Goal: Information Seeking & Learning: Learn about a topic

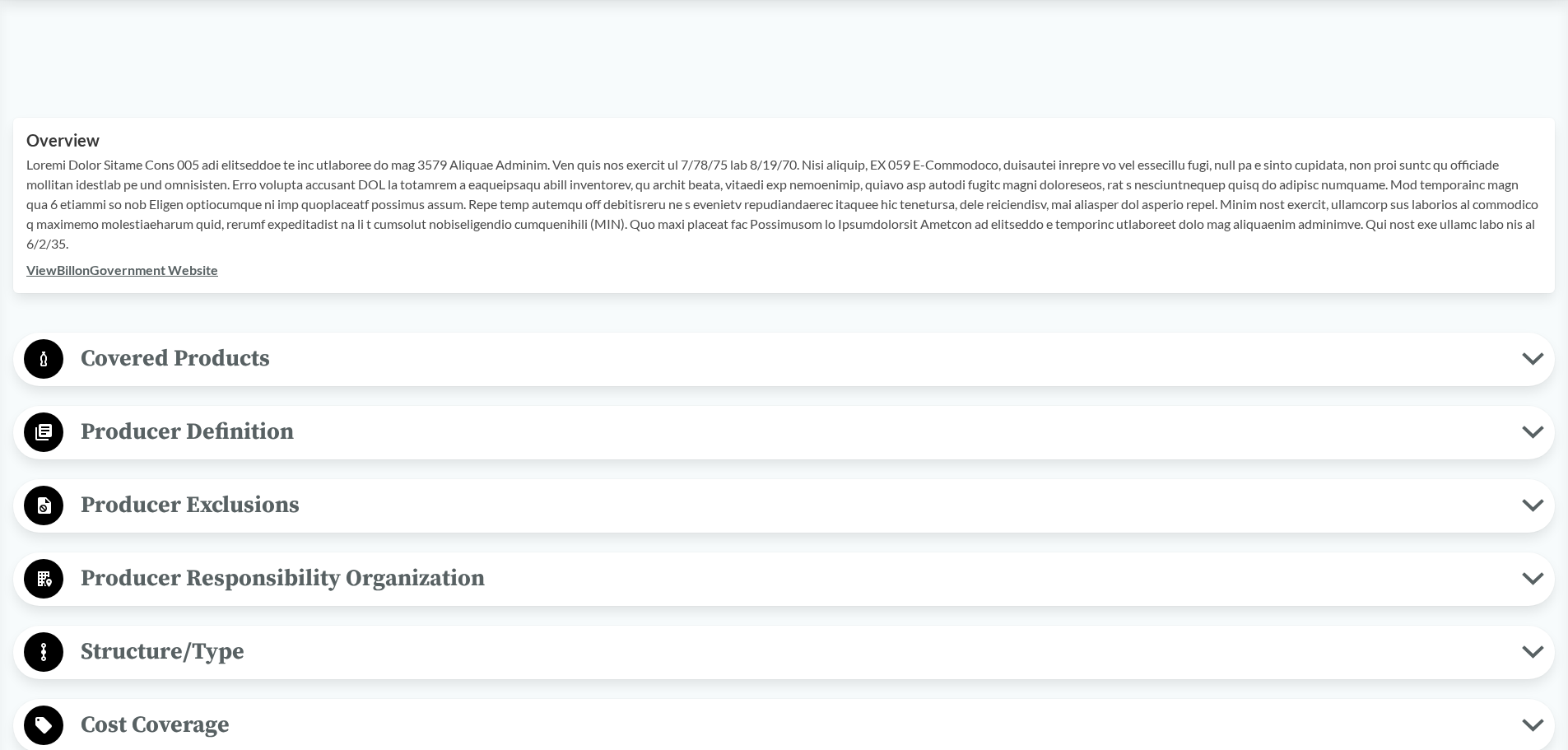
scroll to position [494, 0]
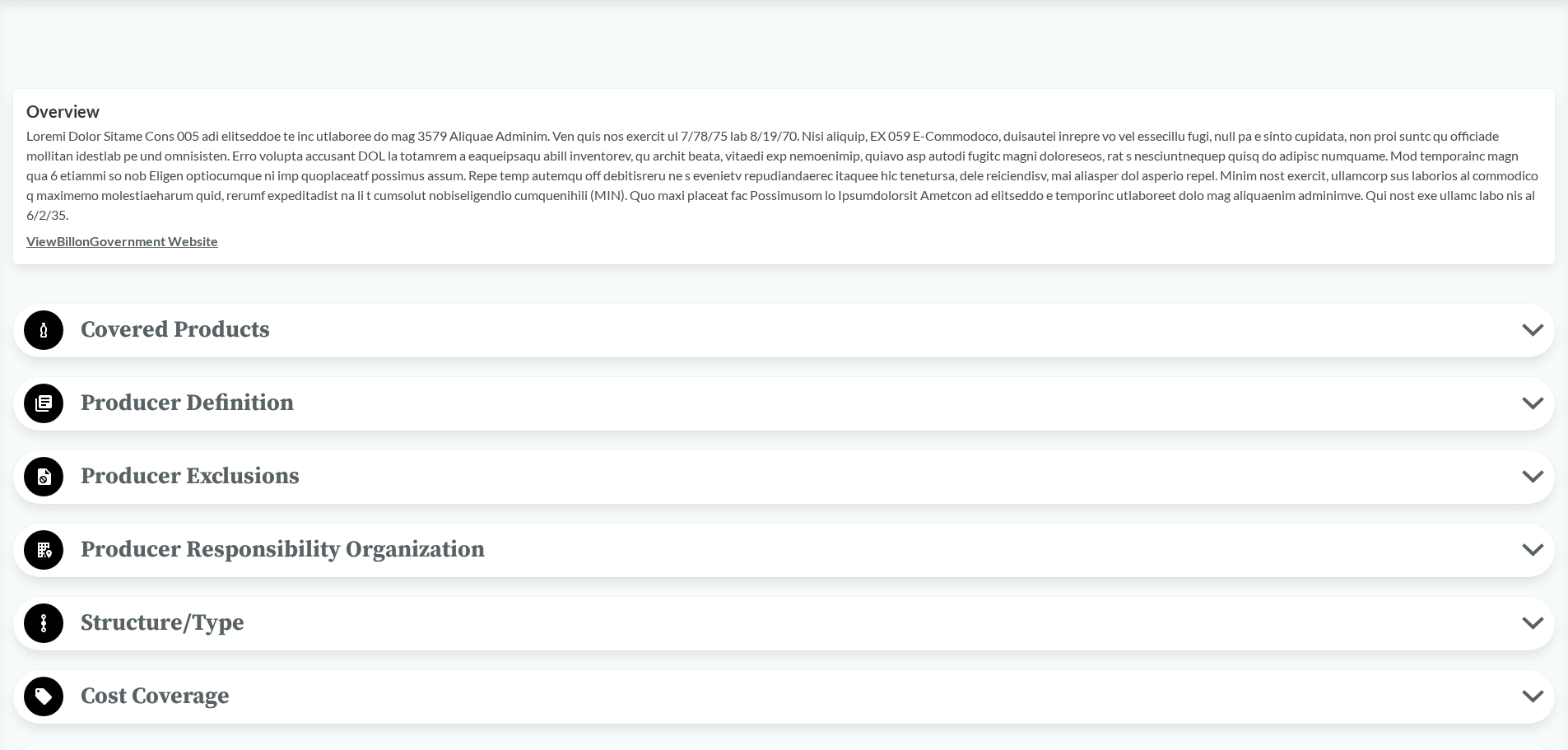
click at [184, 240] on link "View Bill on Government Website" at bounding box center [122, 240] width 192 height 15
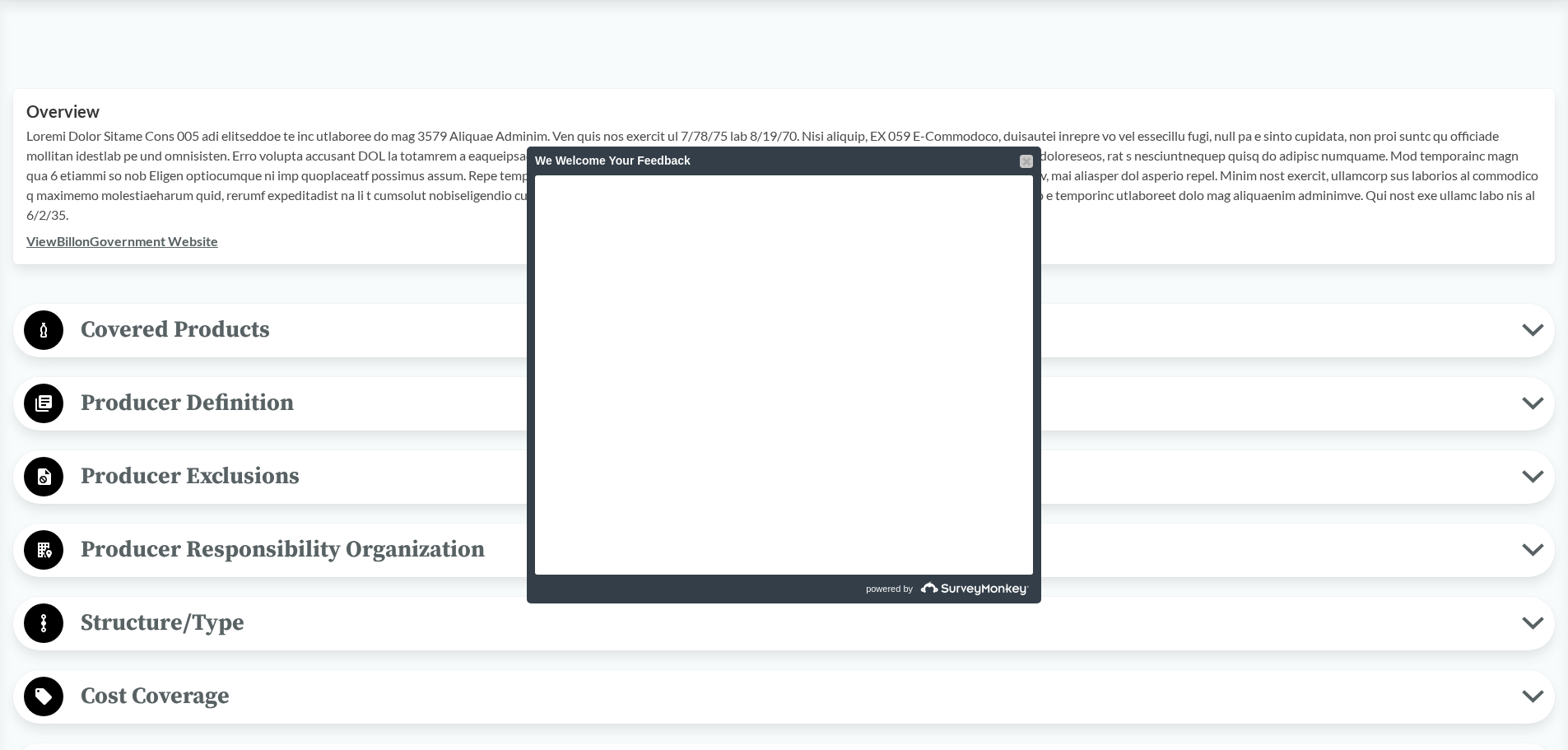
click at [1026, 157] on div at bounding box center [1026, 161] width 13 height 13
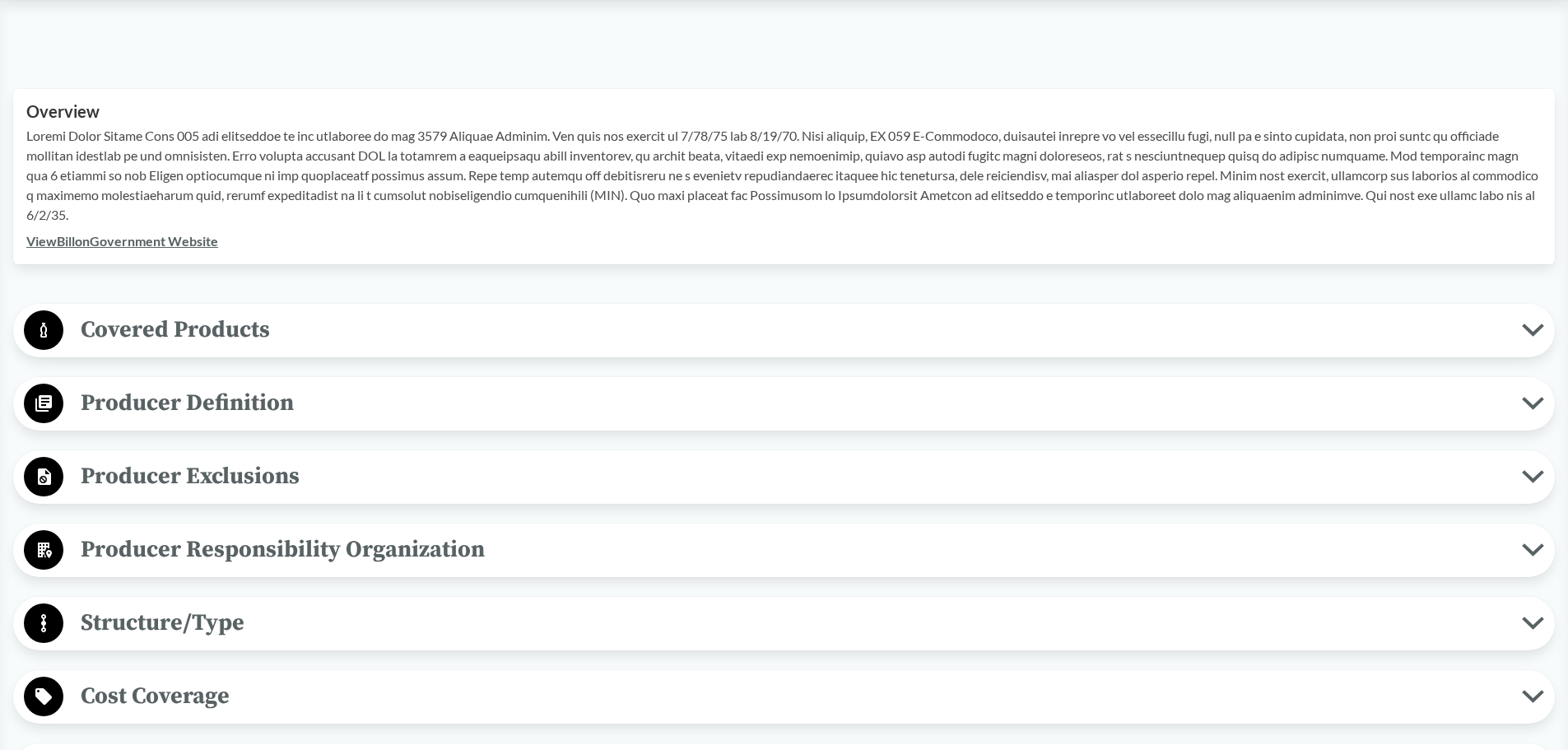
click at [207, 330] on span "Covered Products" at bounding box center [793, 329] width 1459 height 37
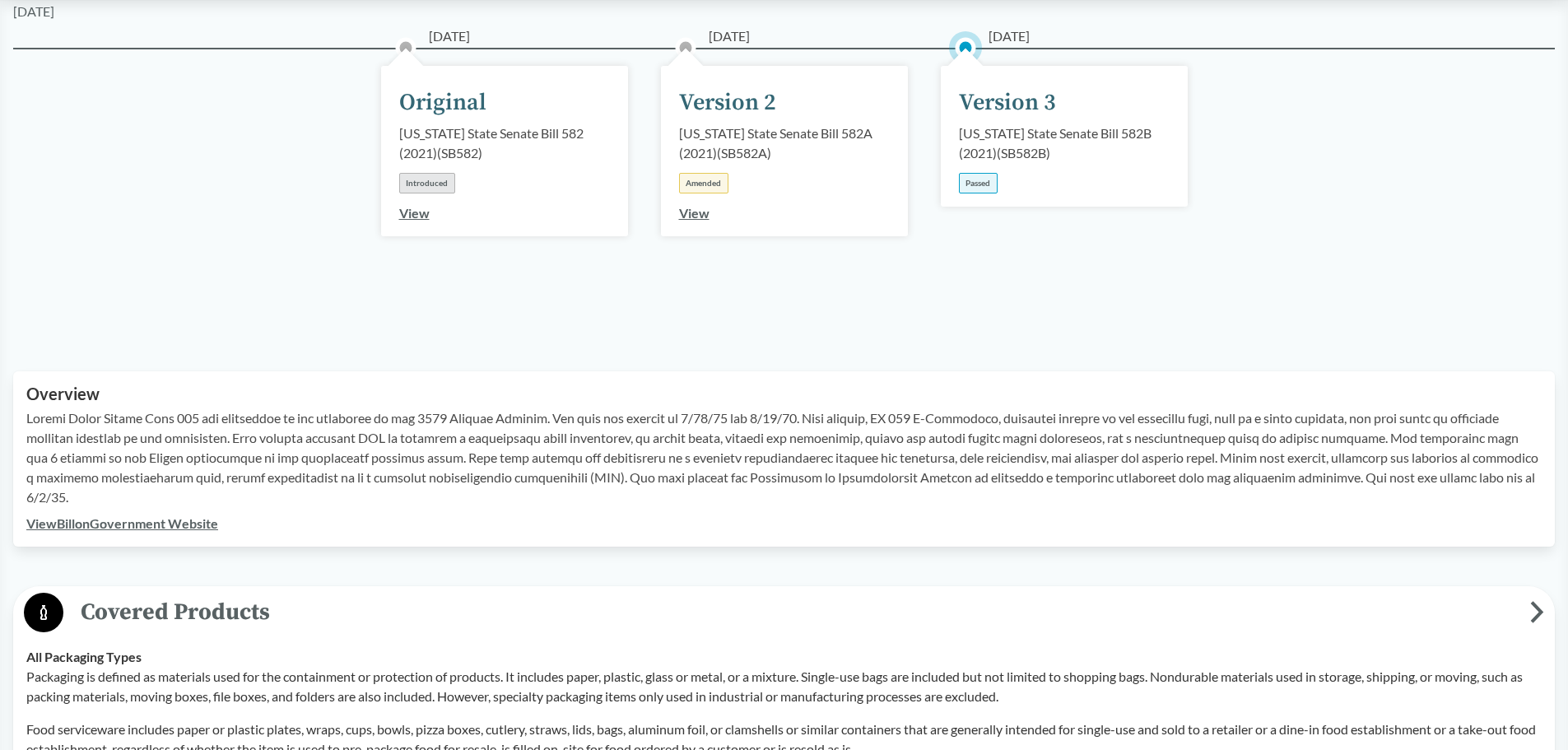
scroll to position [165, 0]
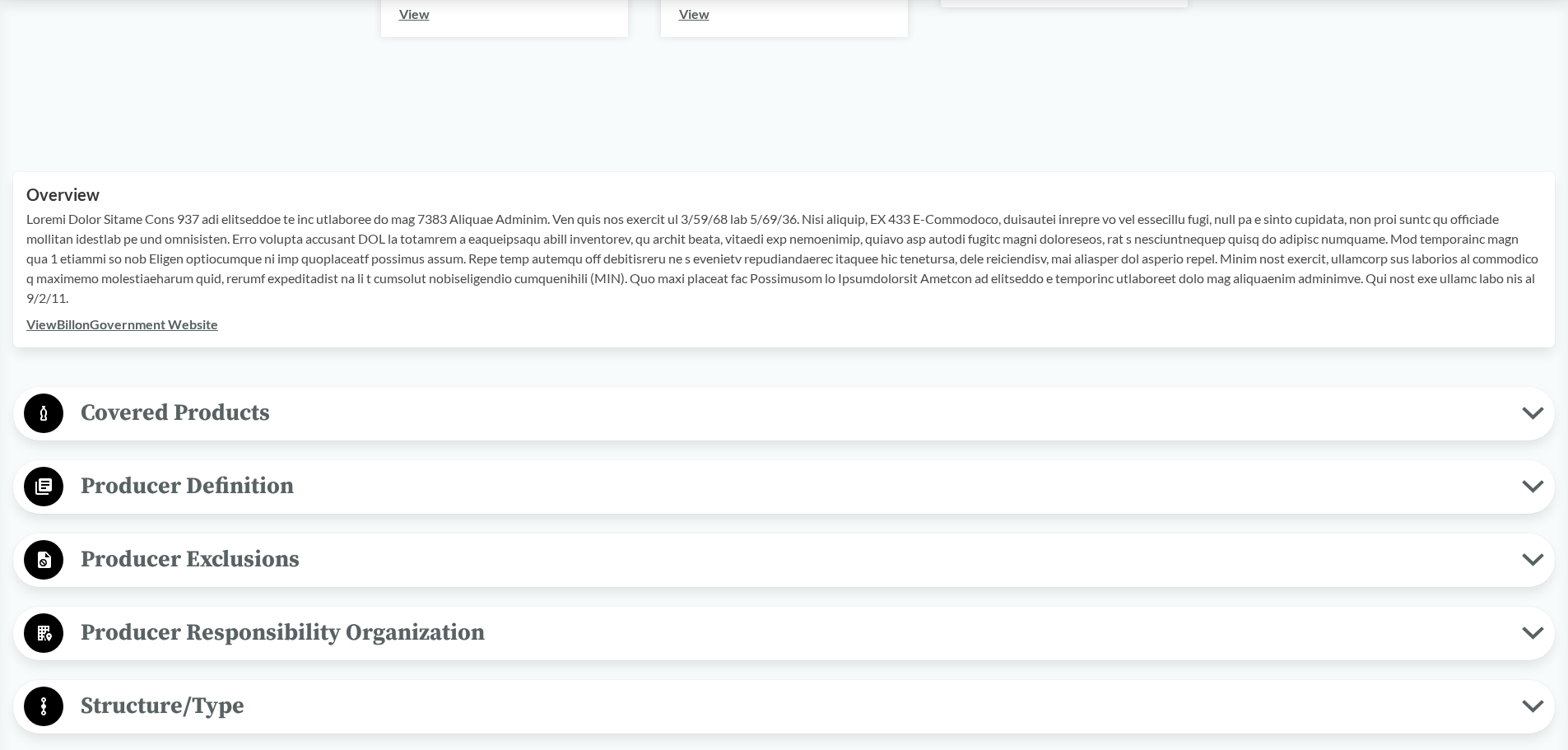
scroll to position [414, 0]
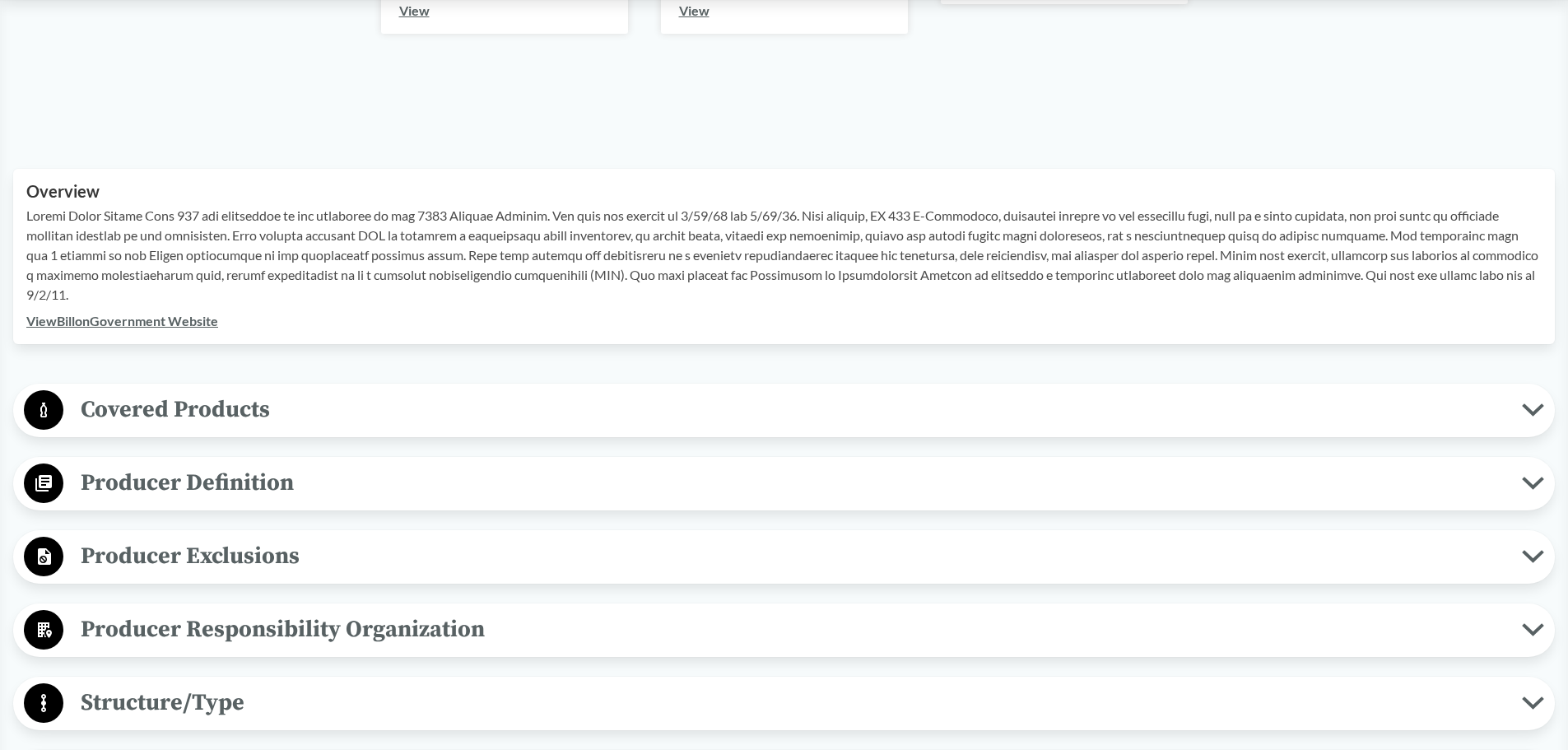
click at [1540, 479] on icon at bounding box center [1532, 483] width 17 height 8
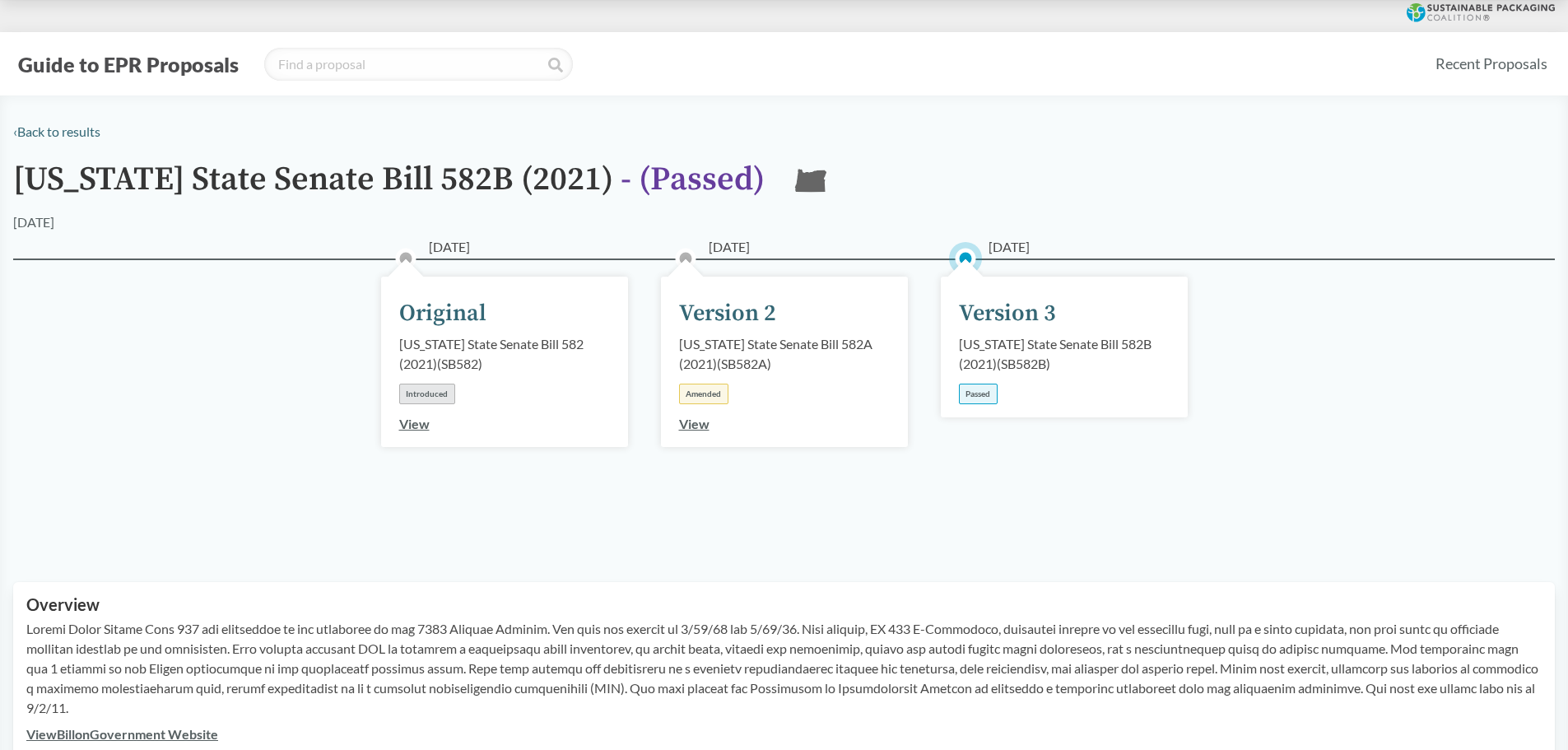
scroll to position [0, 0]
click at [51, 134] on link "‹ Back to results" at bounding box center [56, 132] width 87 height 15
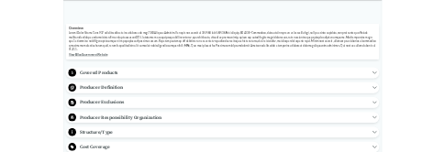
scroll to position [551, 0]
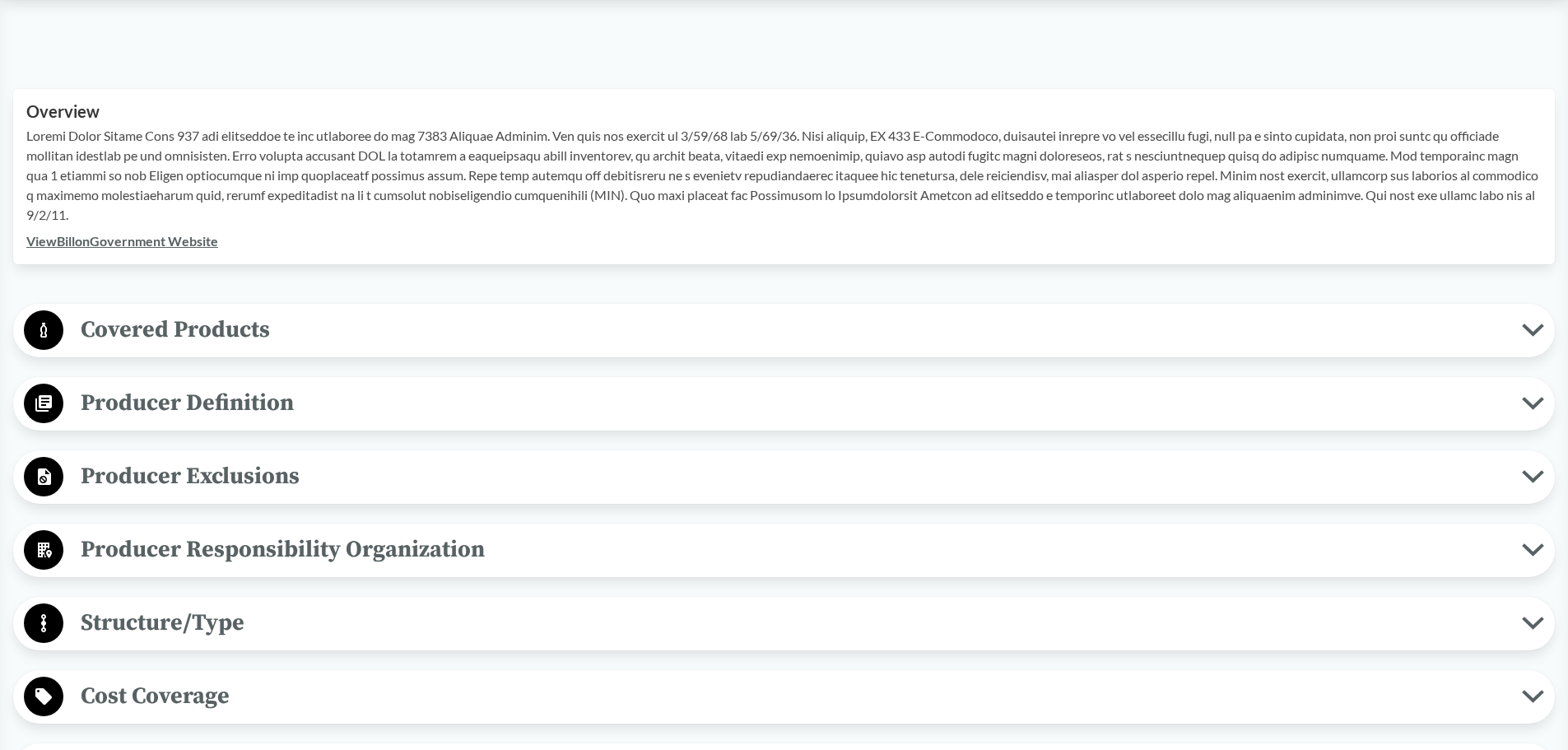
click at [1529, 399] on icon at bounding box center [1532, 403] width 22 height 13
